Goal: Task Accomplishment & Management: Manage account settings

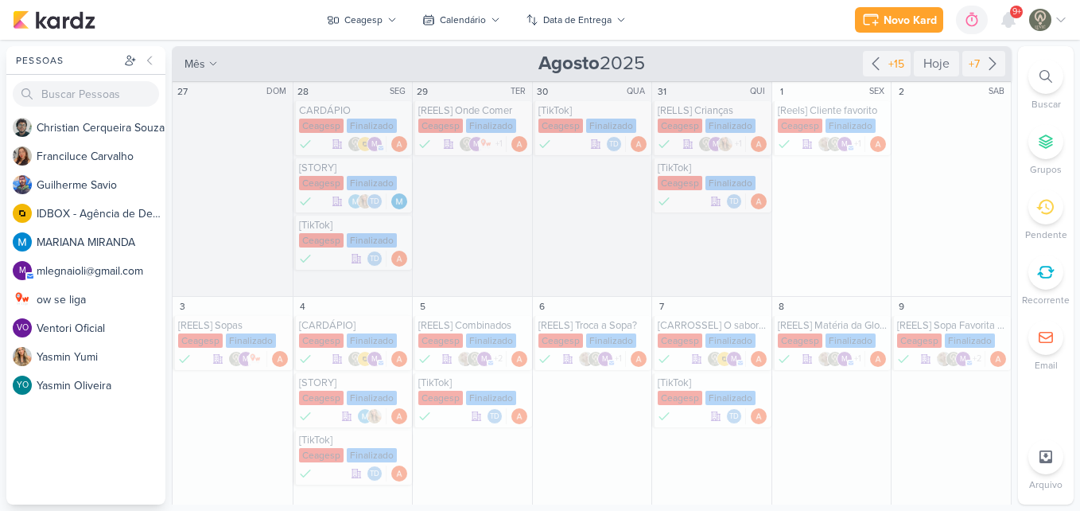
drag, startPoint x: 1006, startPoint y: 153, endPoint x: 1011, endPoint y: 176, distance: 23.6
click at [1011, 176] on div "Ceagesp visão Caixa de Entrada A caixa de entrada mostra todos os kardz que voc…" at bounding box center [593, 275] width 842 height 458
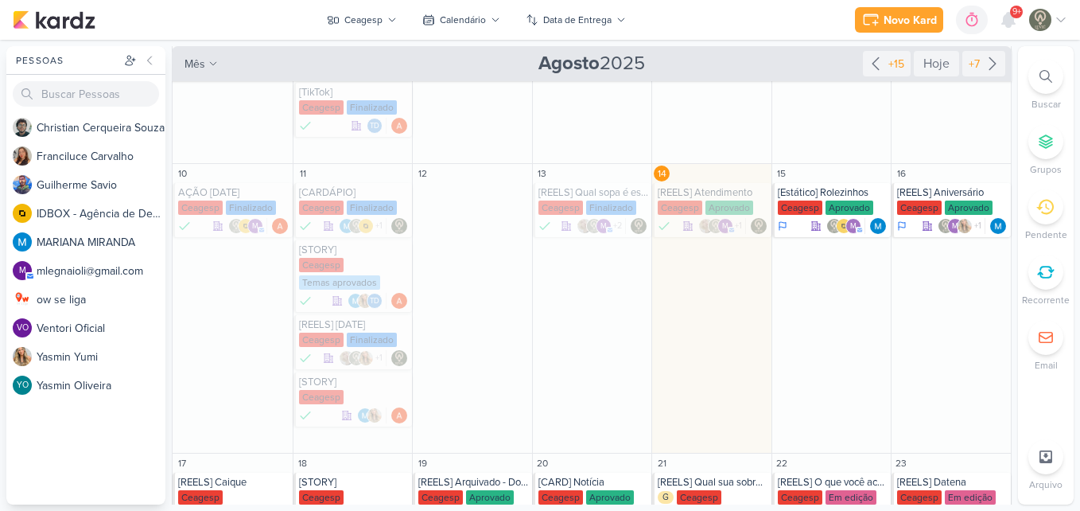
scroll to position [350, 0]
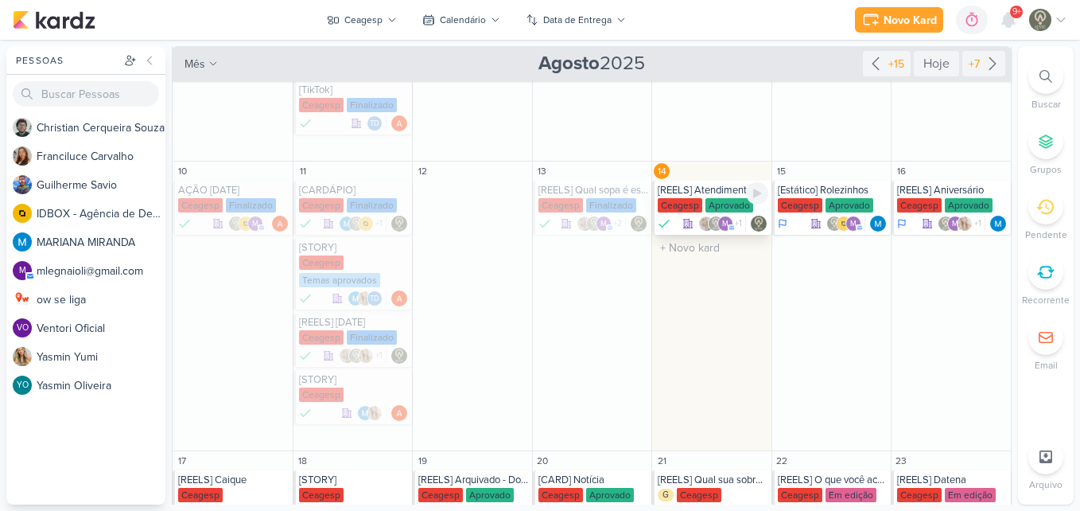
click at [696, 208] on div "Ceagesp" at bounding box center [680, 205] width 45 height 14
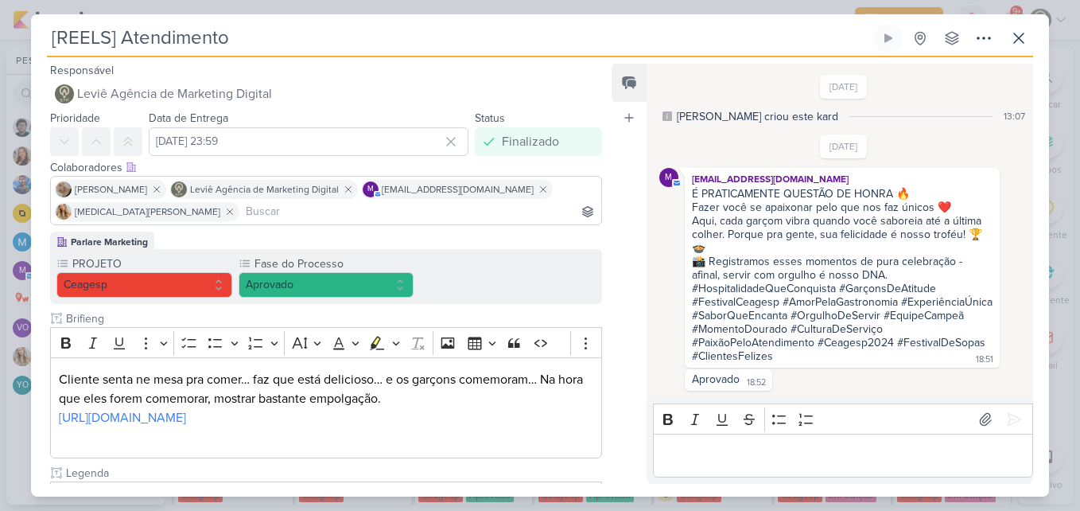
scroll to position [5, 0]
click at [350, 276] on button "Aprovado" at bounding box center [327, 284] width 176 height 25
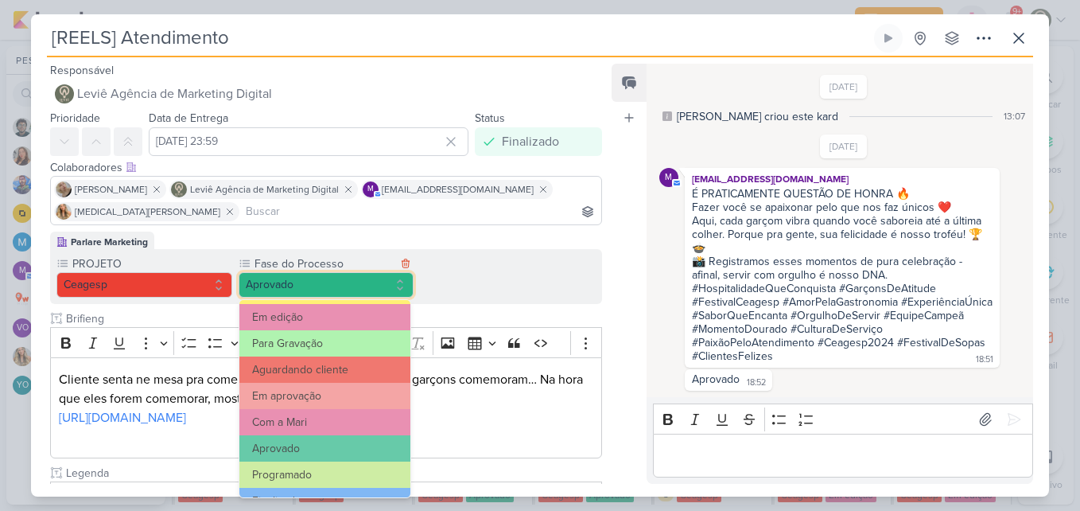
scroll to position [154, 0]
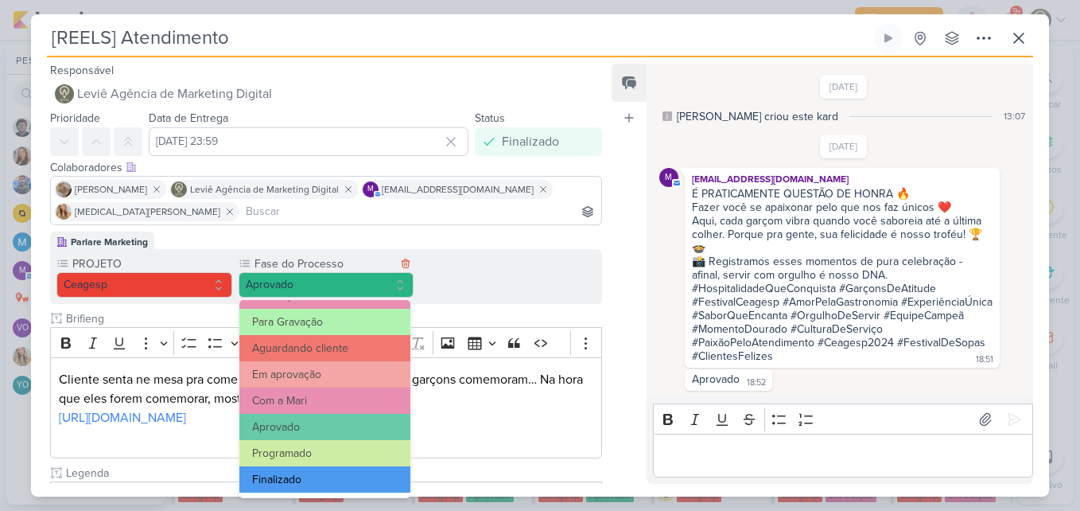
click at [351, 475] on button "Finalizado" at bounding box center [325, 479] width 172 height 26
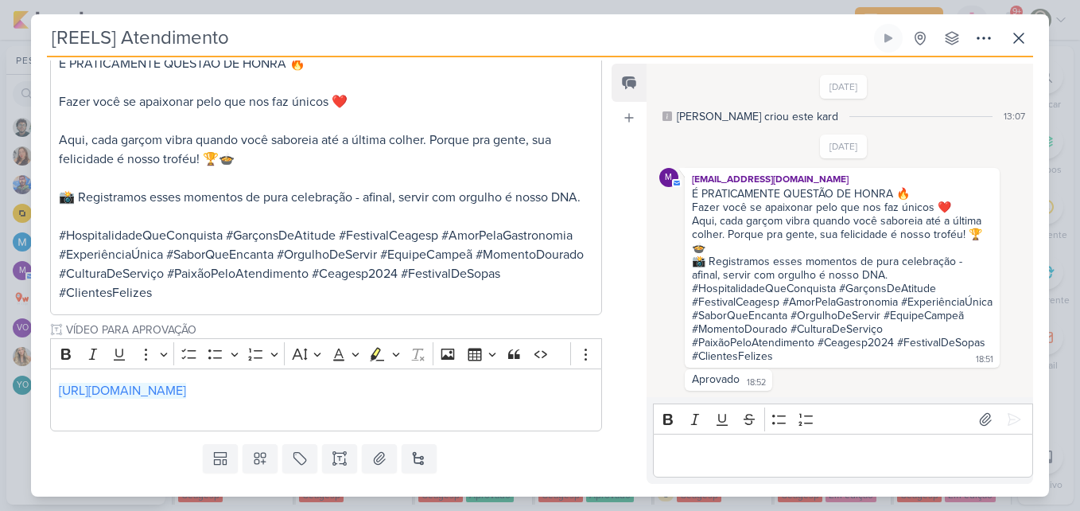
scroll to position [525, 0]
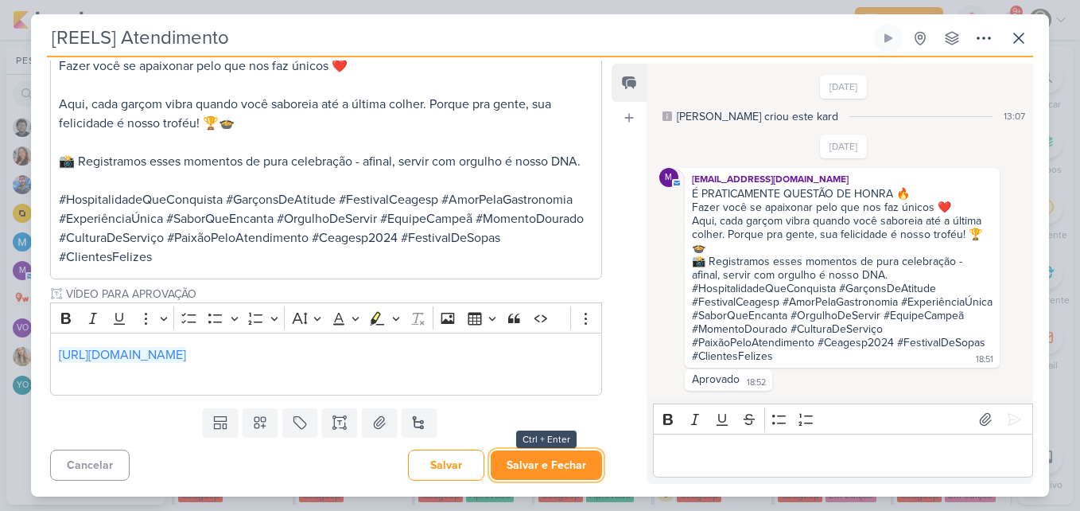
click at [566, 468] on button "Salvar e Fechar" at bounding box center [546, 464] width 111 height 29
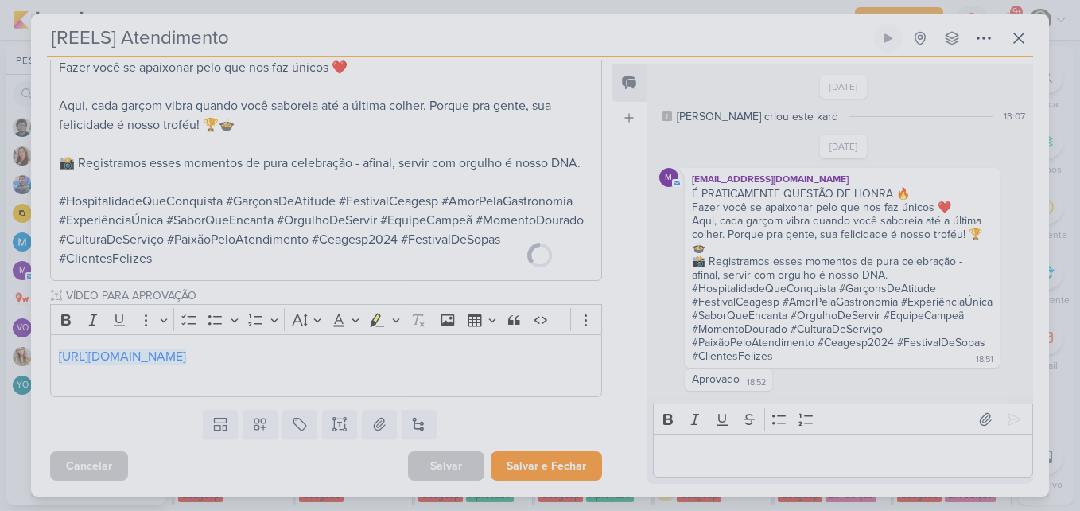
scroll to position [523, 0]
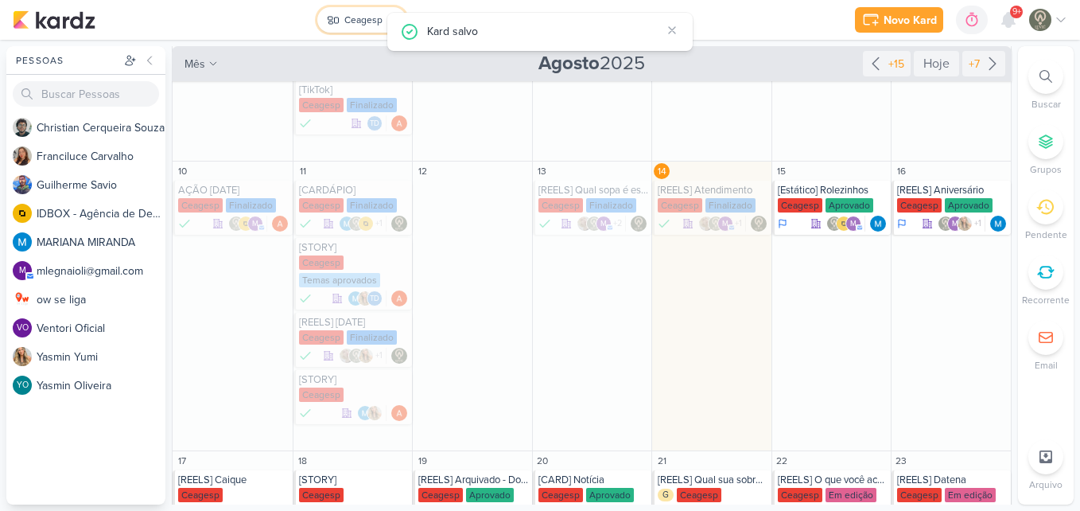
click at [341, 29] on button "Ceagesp" at bounding box center [361, 19] width 89 height 25
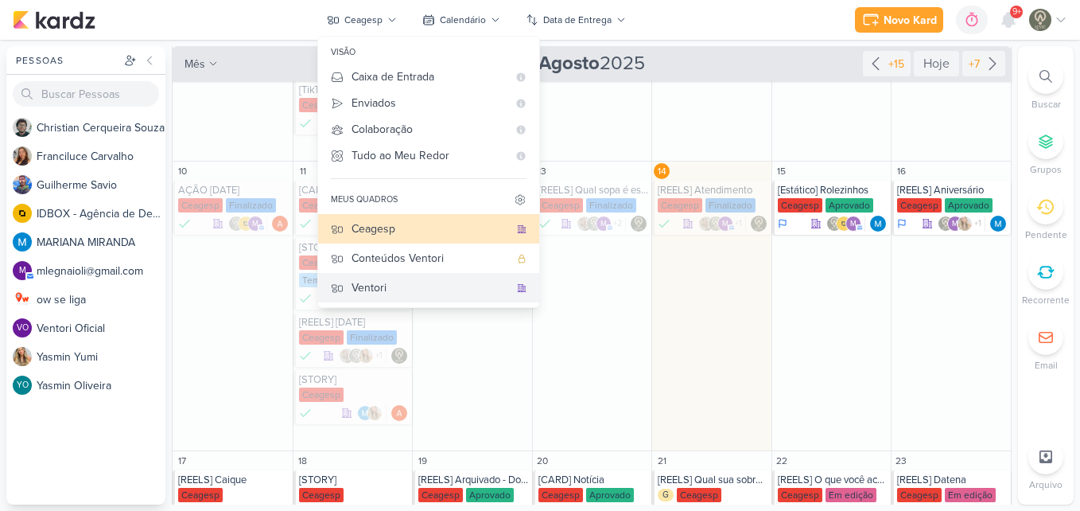
click at [400, 283] on div "Ventori" at bounding box center [431, 287] width 158 height 17
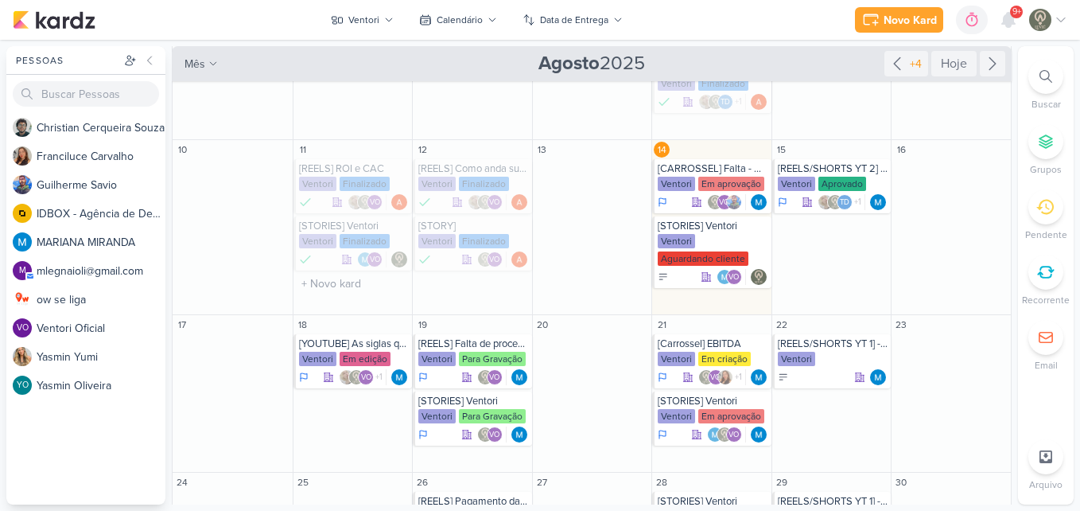
scroll to position [75, 0]
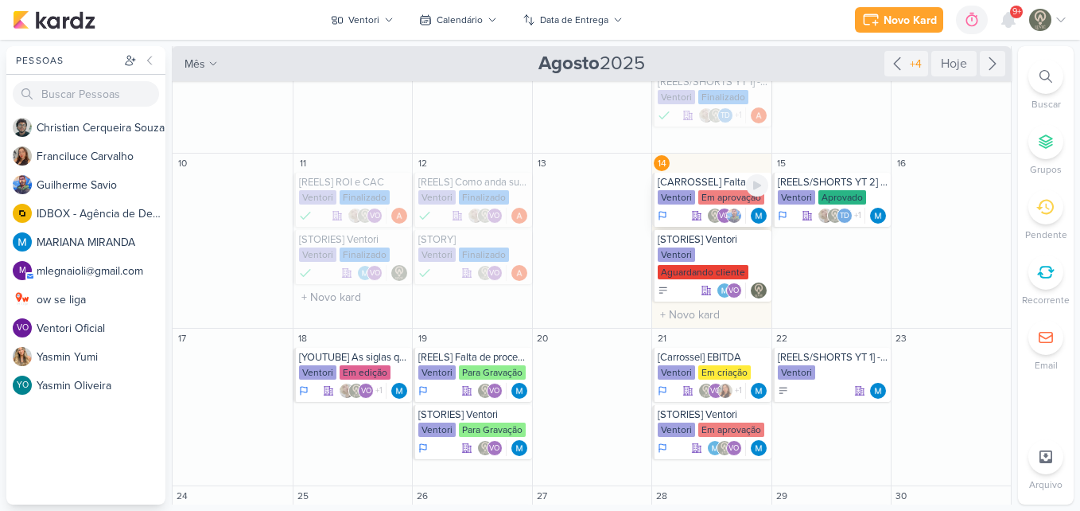
click at [729, 195] on div "Em aprovação" at bounding box center [731, 197] width 66 height 14
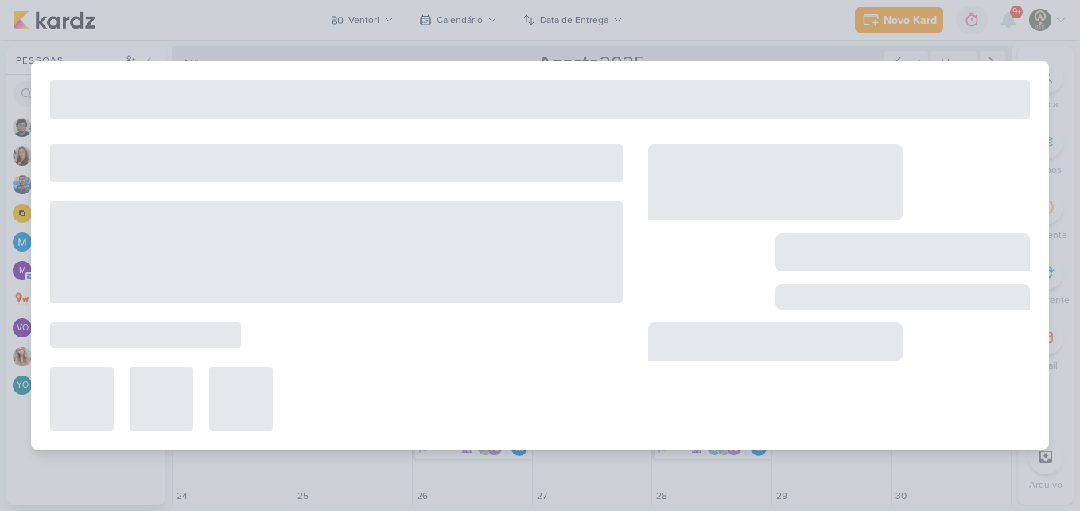
type input "[CARROSSEL] Falta - Qualidade de Vida"
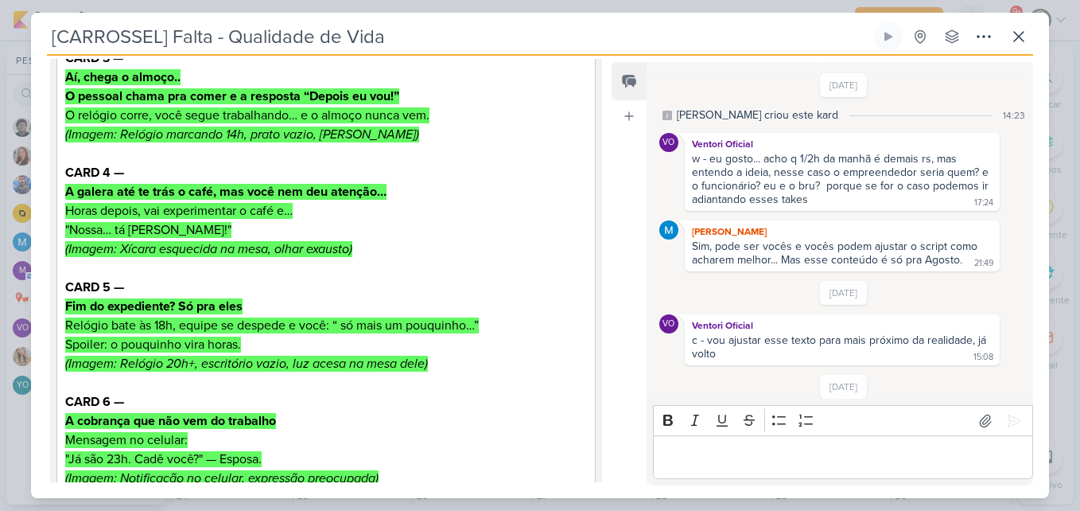
scroll to position [630, 0]
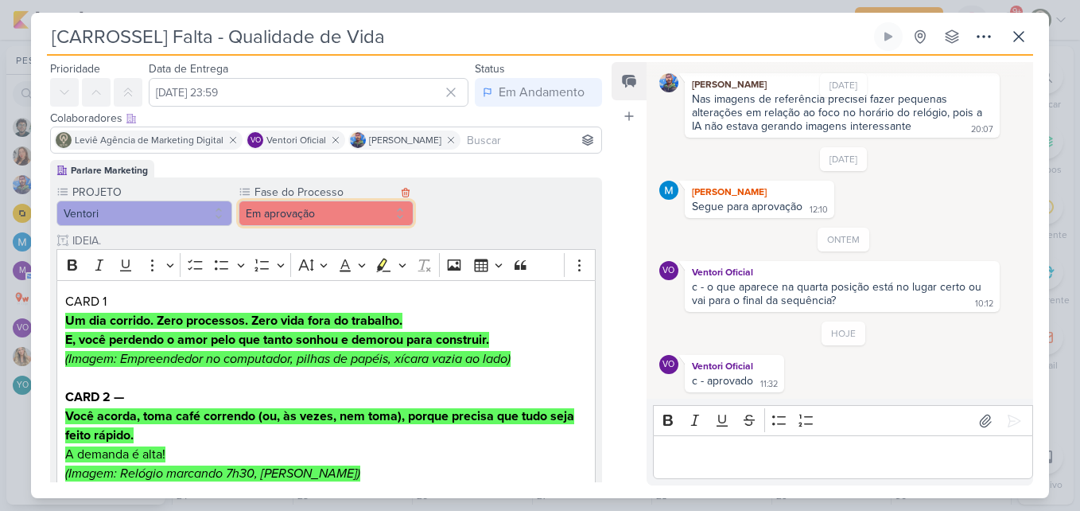
click at [391, 210] on button "Em aprovação" at bounding box center [327, 212] width 176 height 25
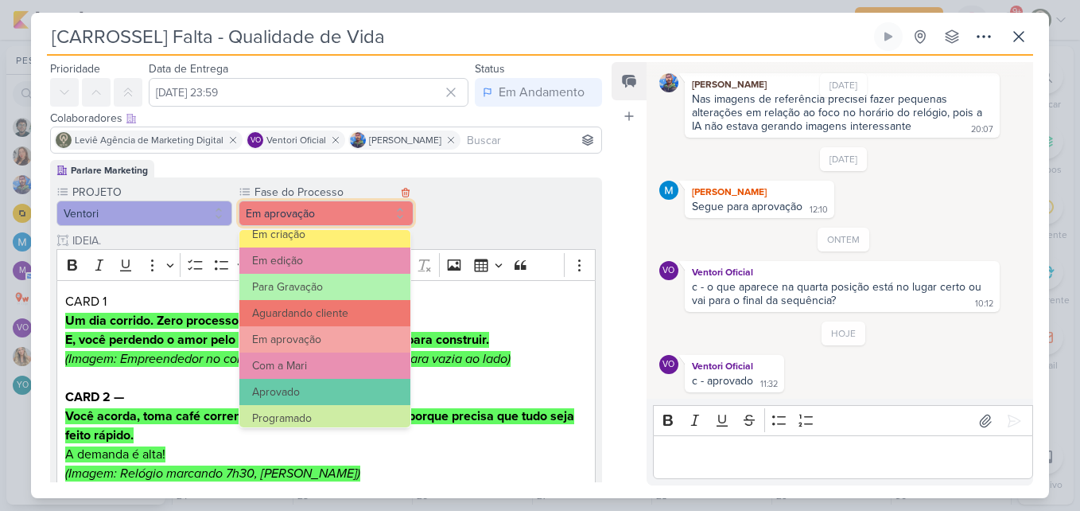
scroll to position [154, 0]
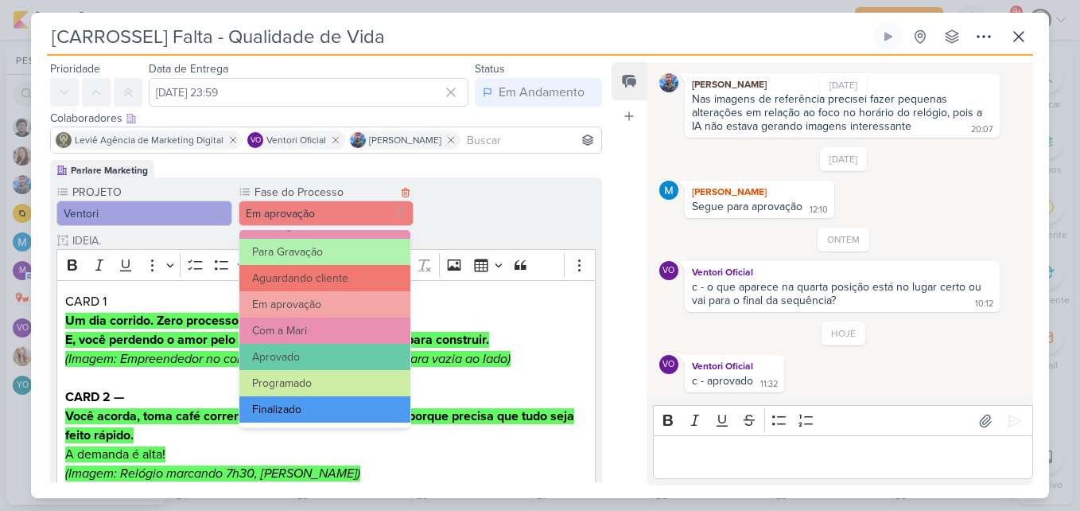
click at [378, 407] on button "Finalizado" at bounding box center [325, 409] width 172 height 26
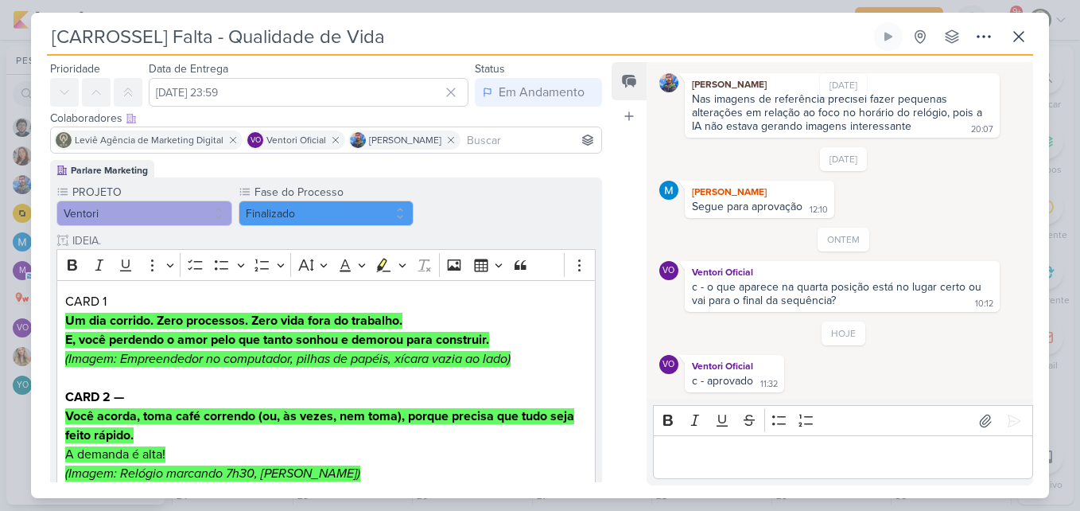
drag, startPoint x: 594, startPoint y: 189, endPoint x: 602, endPoint y: 290, distance: 101.3
click at [602, 290] on div "Responsável [PERSON_NAME] Nenhum contato encontrado create new contact Novo Con…" at bounding box center [320, 270] width 578 height 423
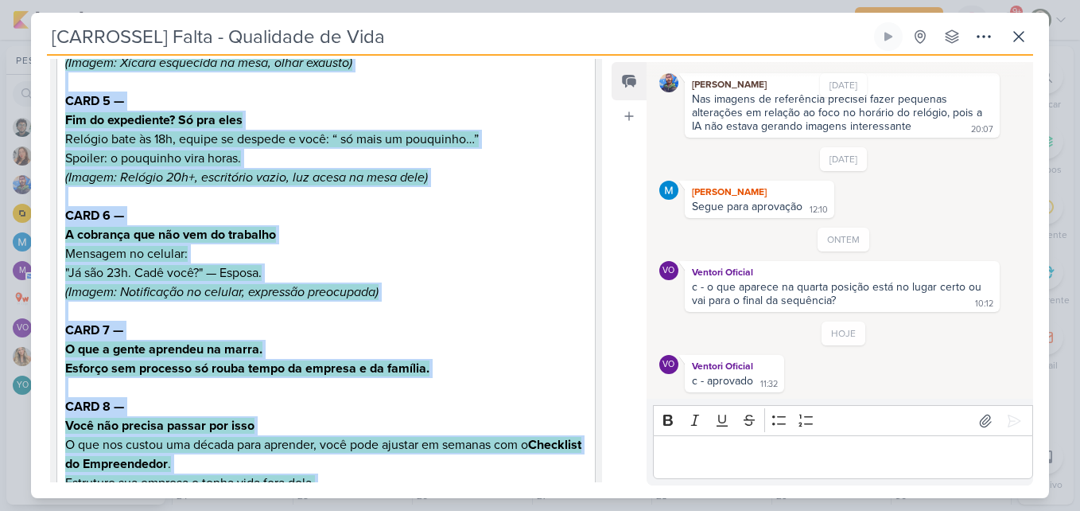
scroll to position [694, 0]
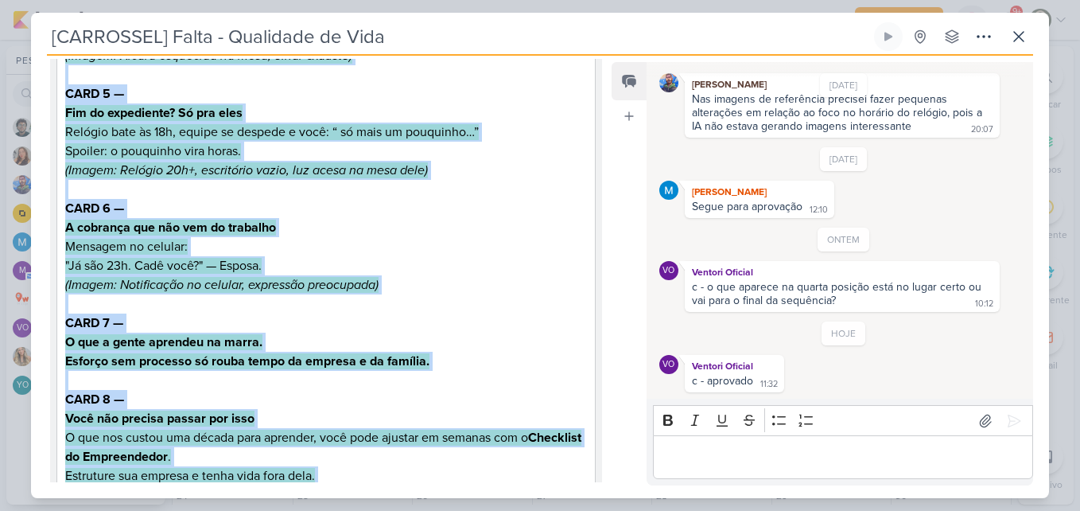
click at [609, 238] on div "Responsável [PERSON_NAME] Nenhum contato encontrado create new contact Novo Con…" at bounding box center [540, 277] width 1018 height 442
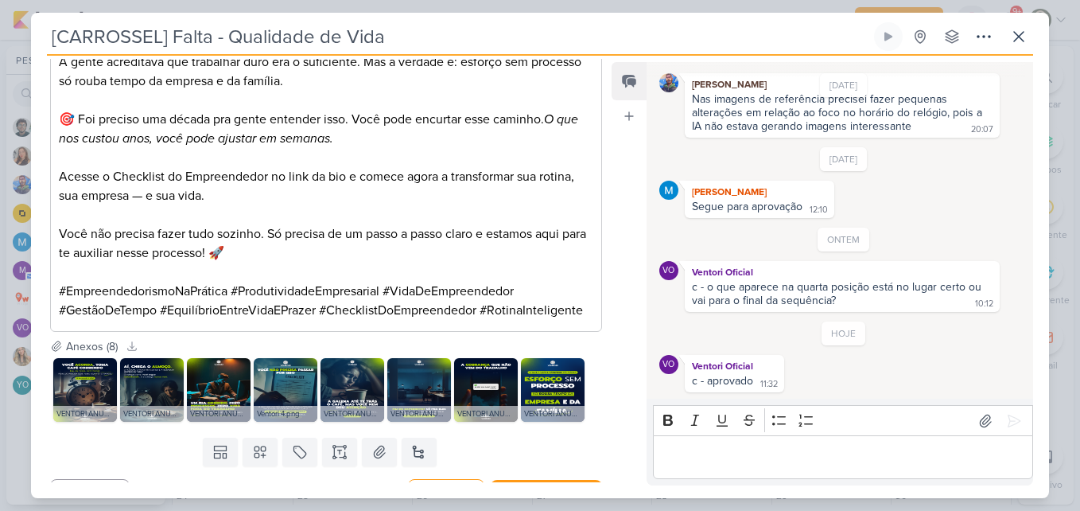
scroll to position [1434, 0]
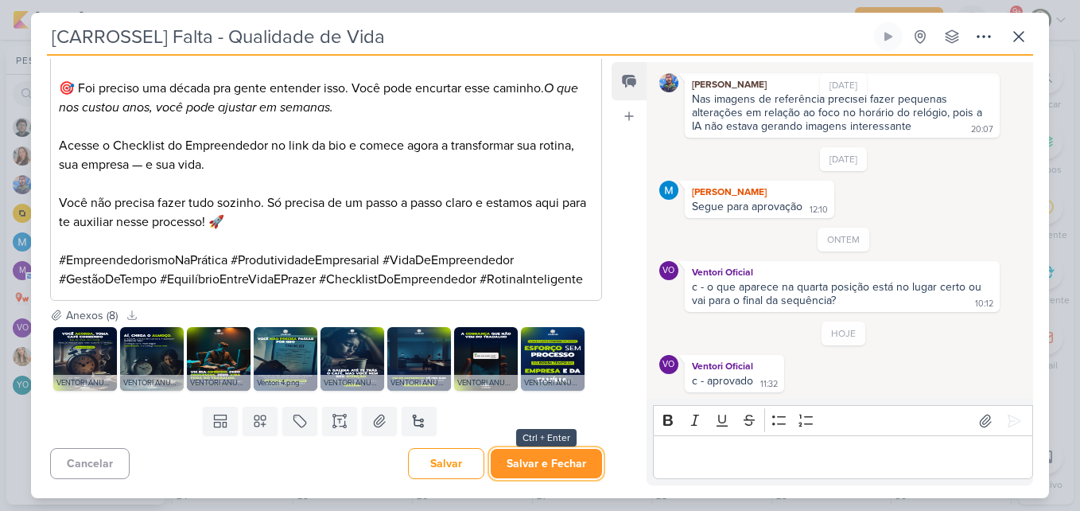
click at [577, 456] on button "Salvar e Fechar" at bounding box center [546, 463] width 111 height 29
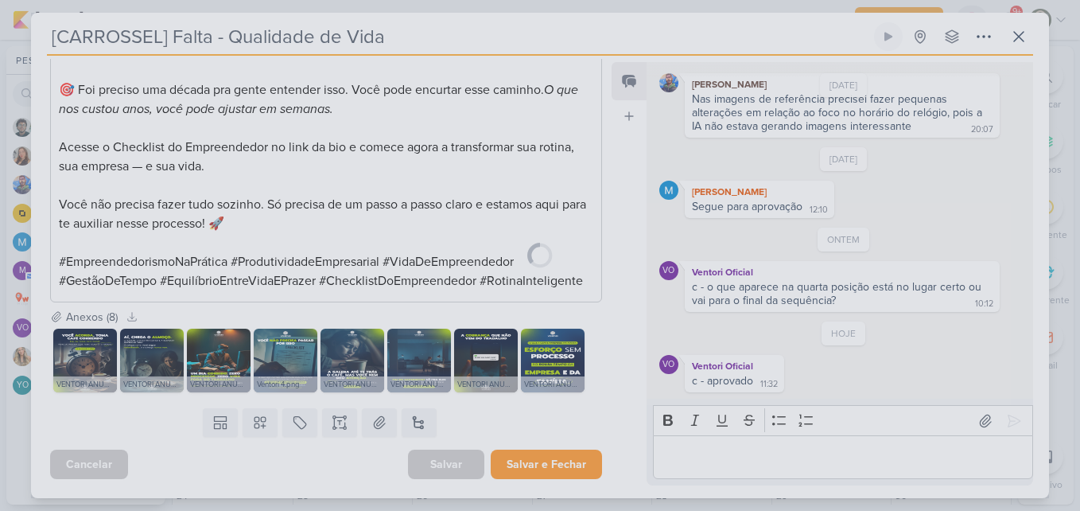
scroll to position [1433, 0]
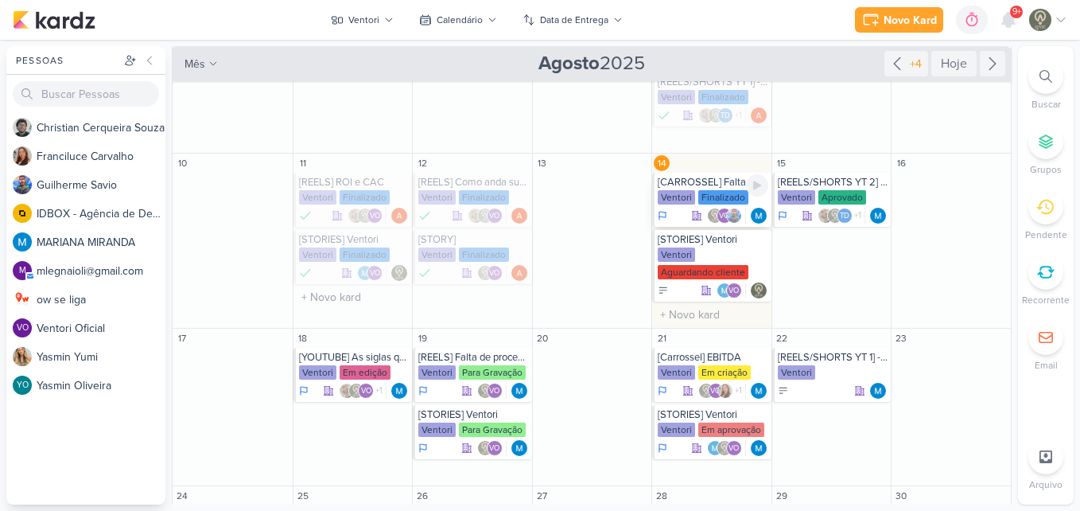
click at [722, 184] on div "[CARROSSEL] Falta - Qualidade de Vida" at bounding box center [713, 182] width 111 height 13
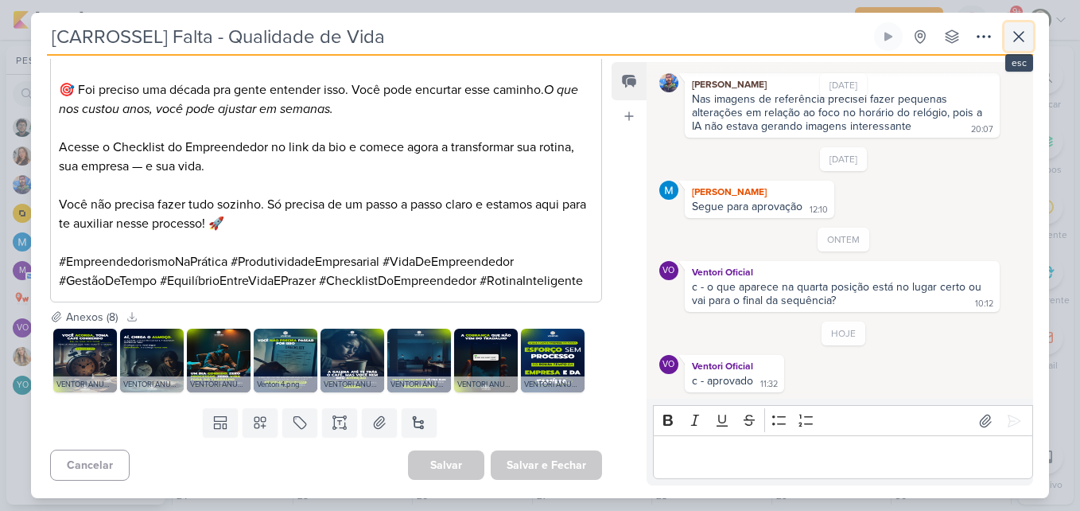
click at [1027, 35] on icon at bounding box center [1018, 36] width 19 height 19
